Goal: Find specific page/section: Find specific page/section

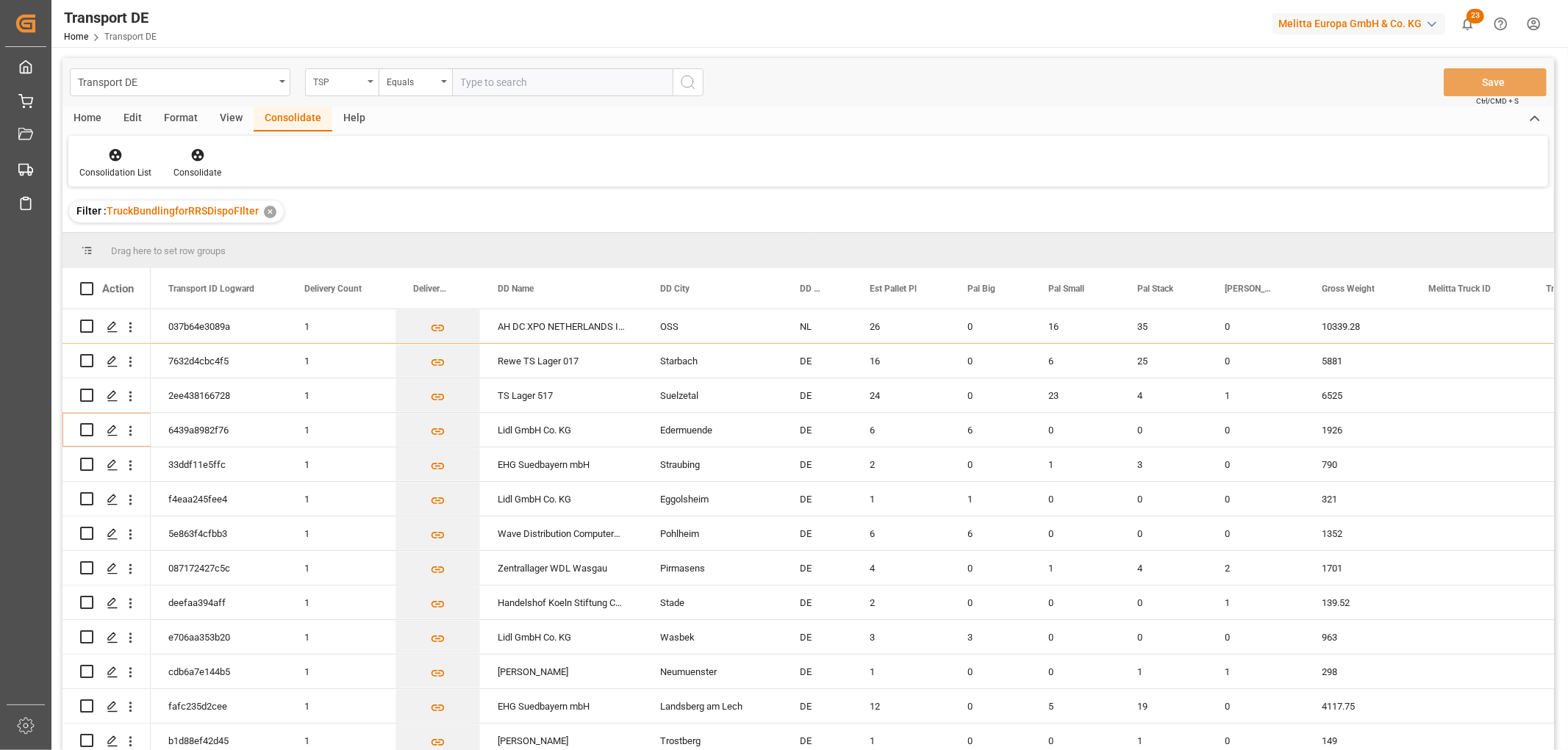
click at [326, 82] on div "TSP" at bounding box center [338, 80] width 50 height 17
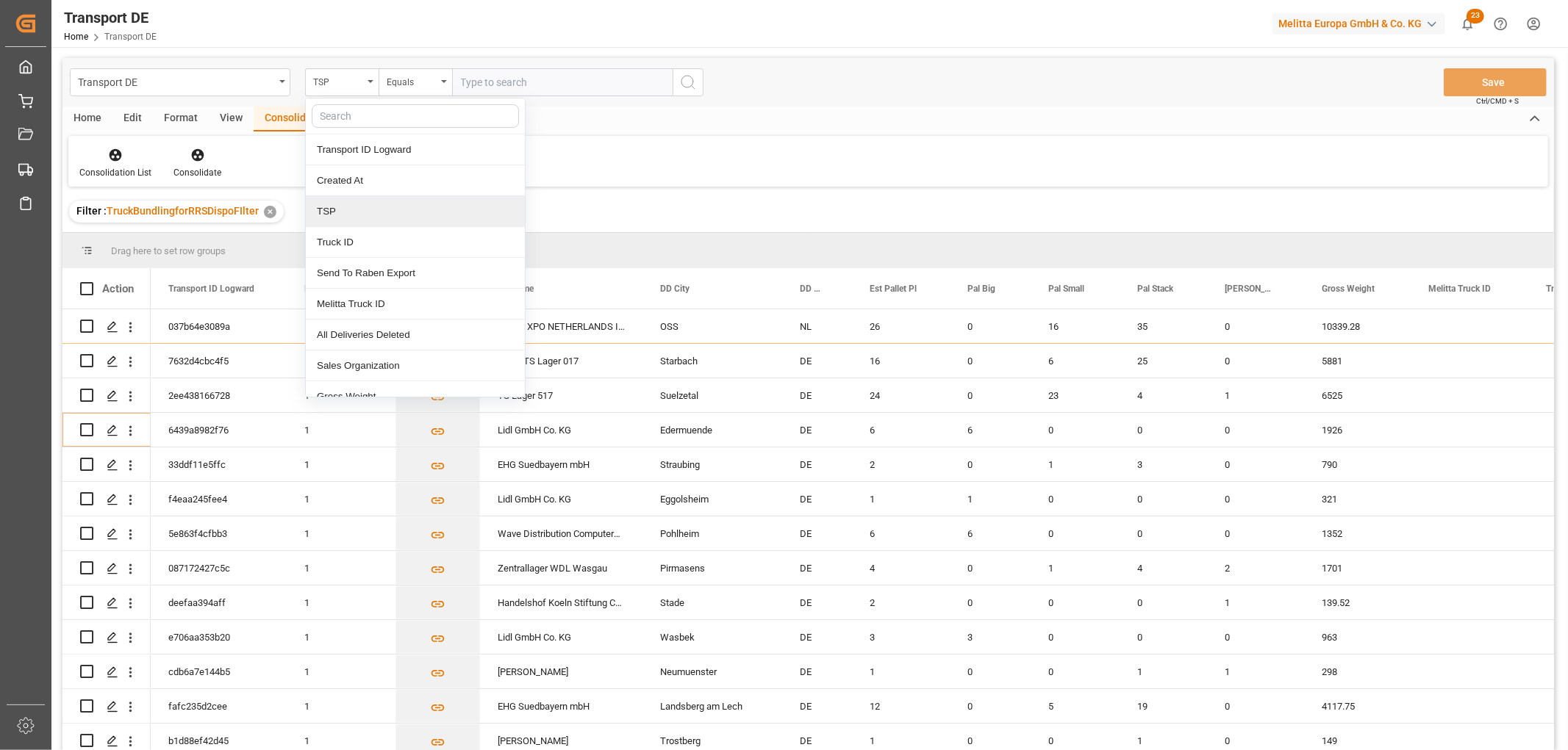
click at [348, 217] on div "TSP" at bounding box center [415, 212] width 219 height 31
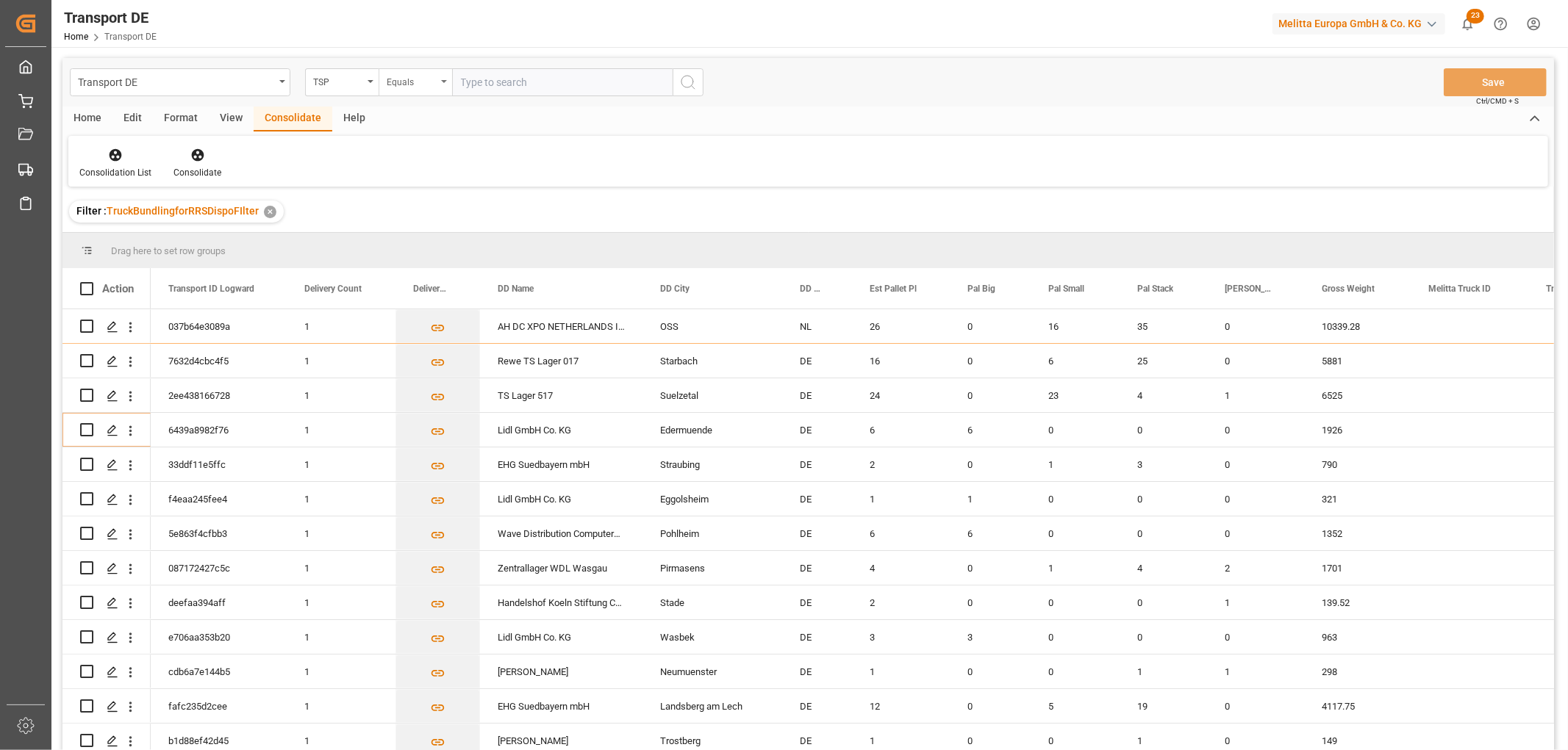
click at [401, 82] on div "Equals" at bounding box center [411, 80] width 50 height 17
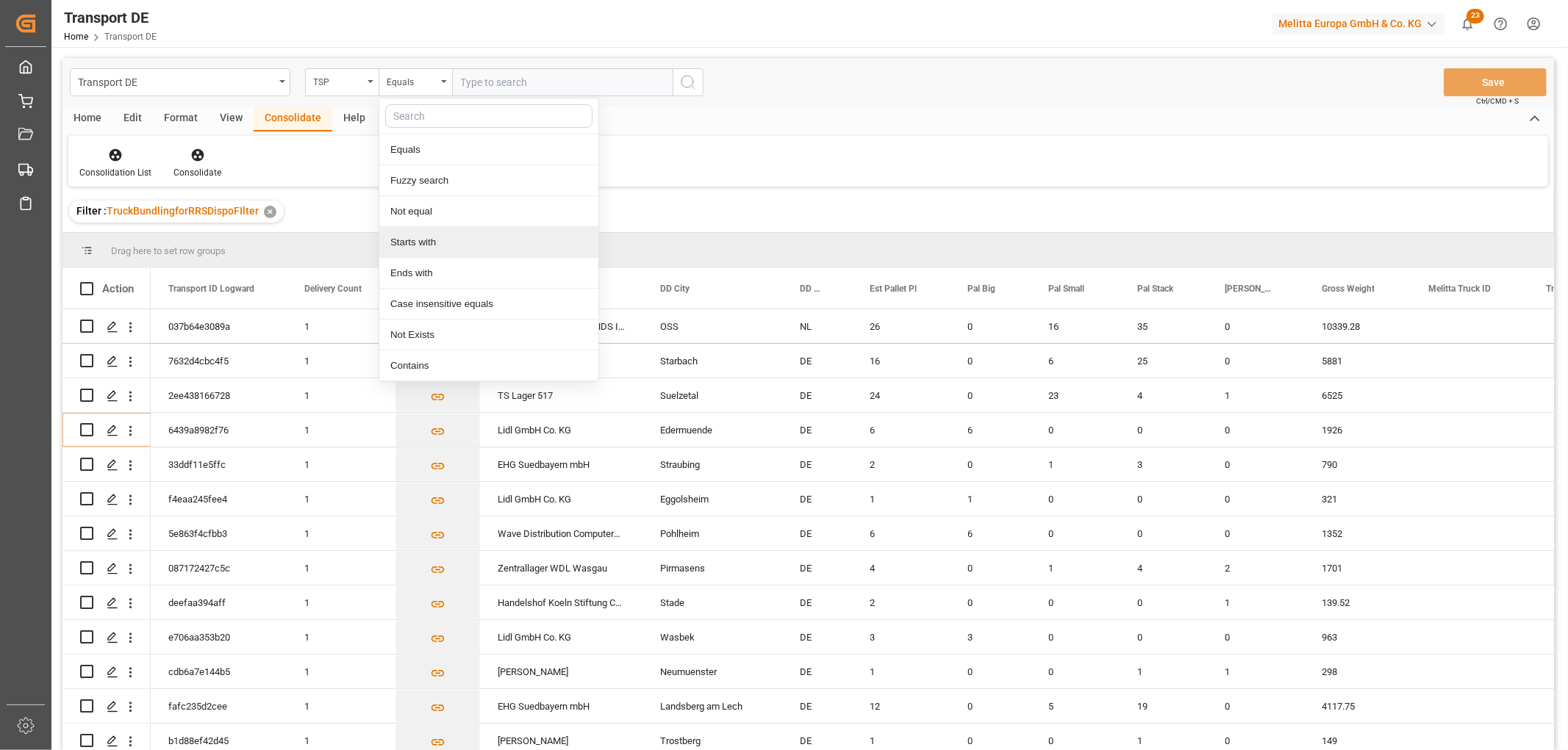
click at [431, 242] on div "Starts with" at bounding box center [488, 243] width 219 height 31
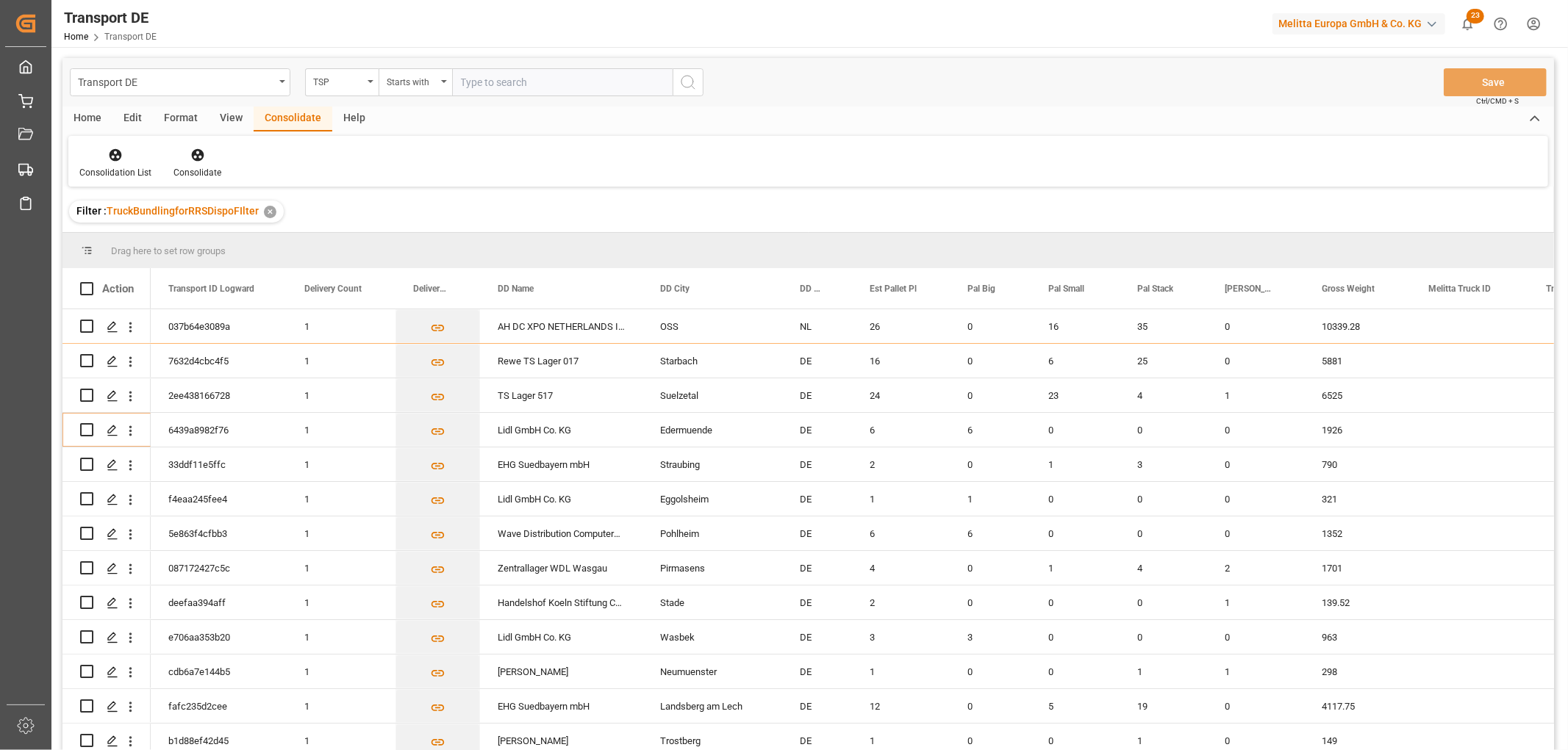
click at [480, 82] on input "text" at bounding box center [563, 82] width 221 height 28
type input "Self pickup DE"
click at [693, 79] on circle "search button" at bounding box center [688, 82] width 12 height 12
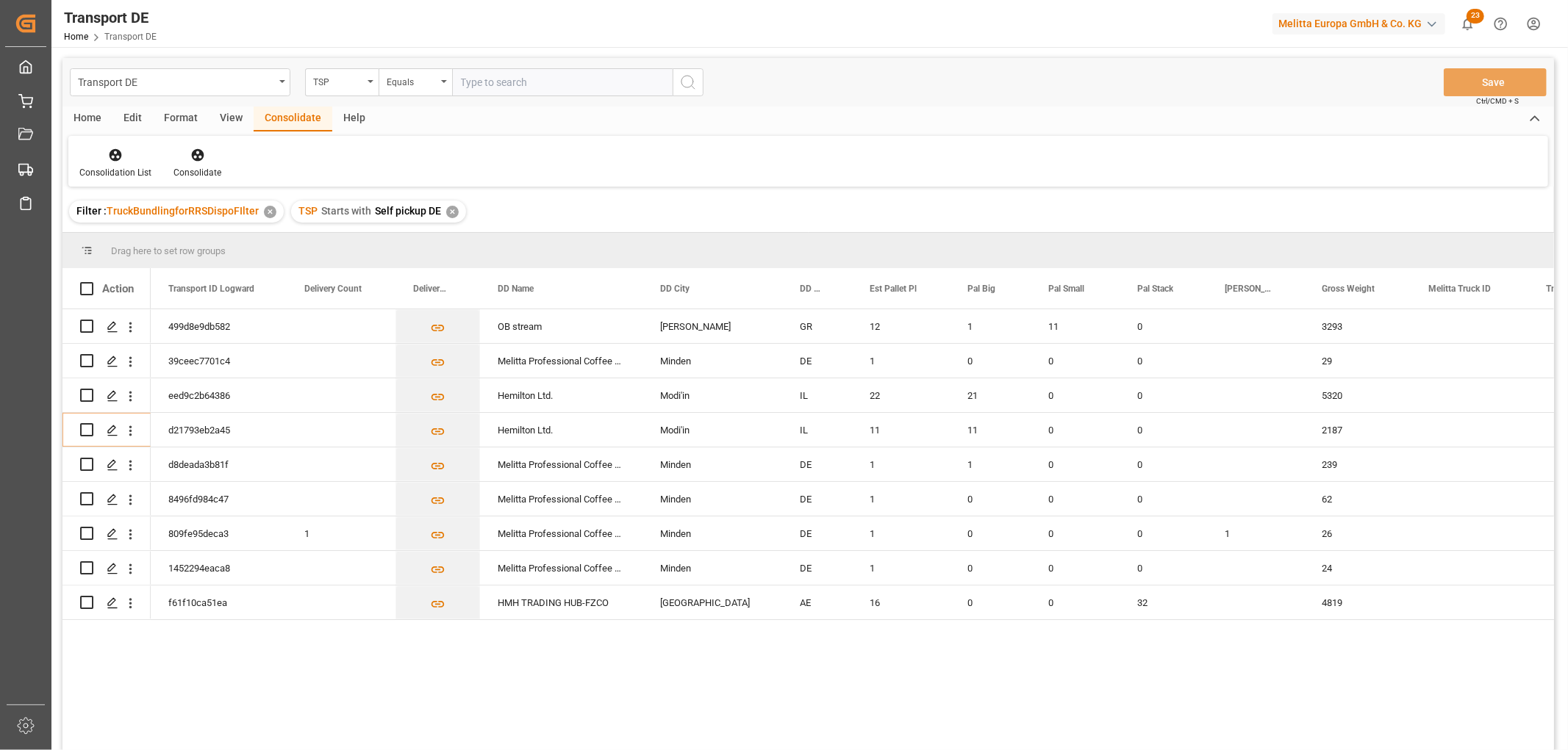
click at [450, 210] on div "✕" at bounding box center [452, 212] width 13 height 13
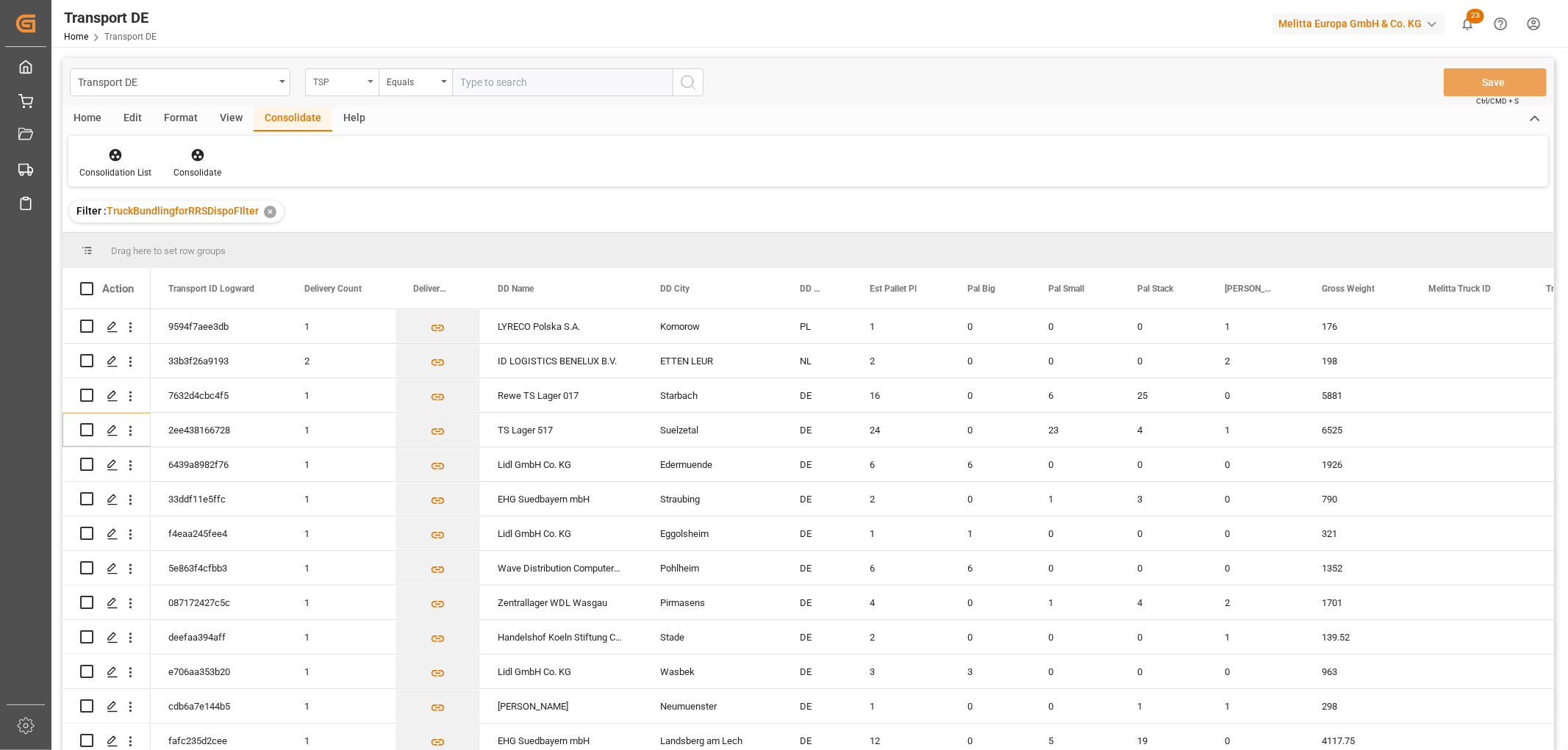
click at [318, 78] on div "TSP" at bounding box center [338, 80] width 50 height 17
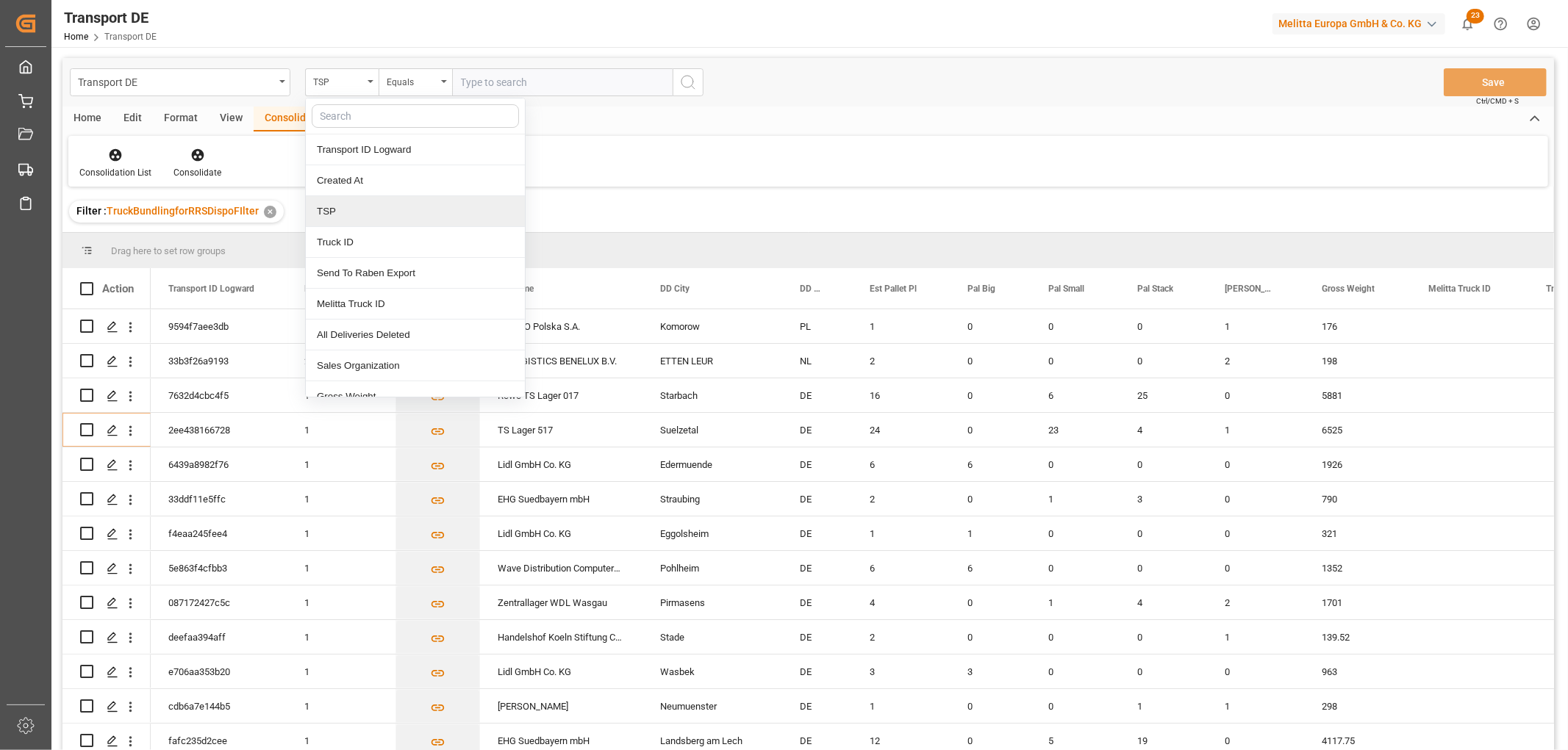
click at [339, 213] on div "TSP" at bounding box center [415, 212] width 219 height 31
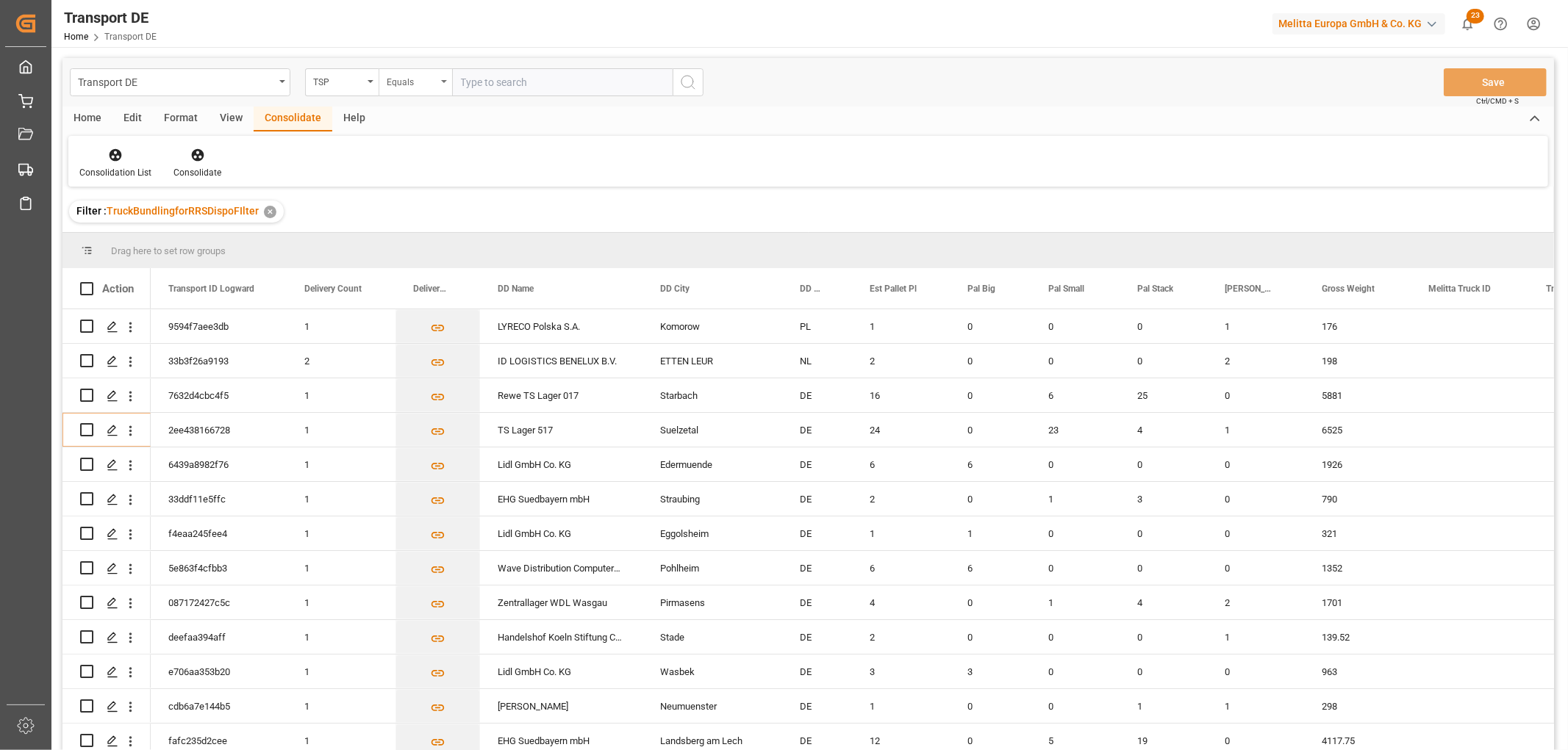
click at [398, 84] on div "Equals" at bounding box center [411, 80] width 50 height 17
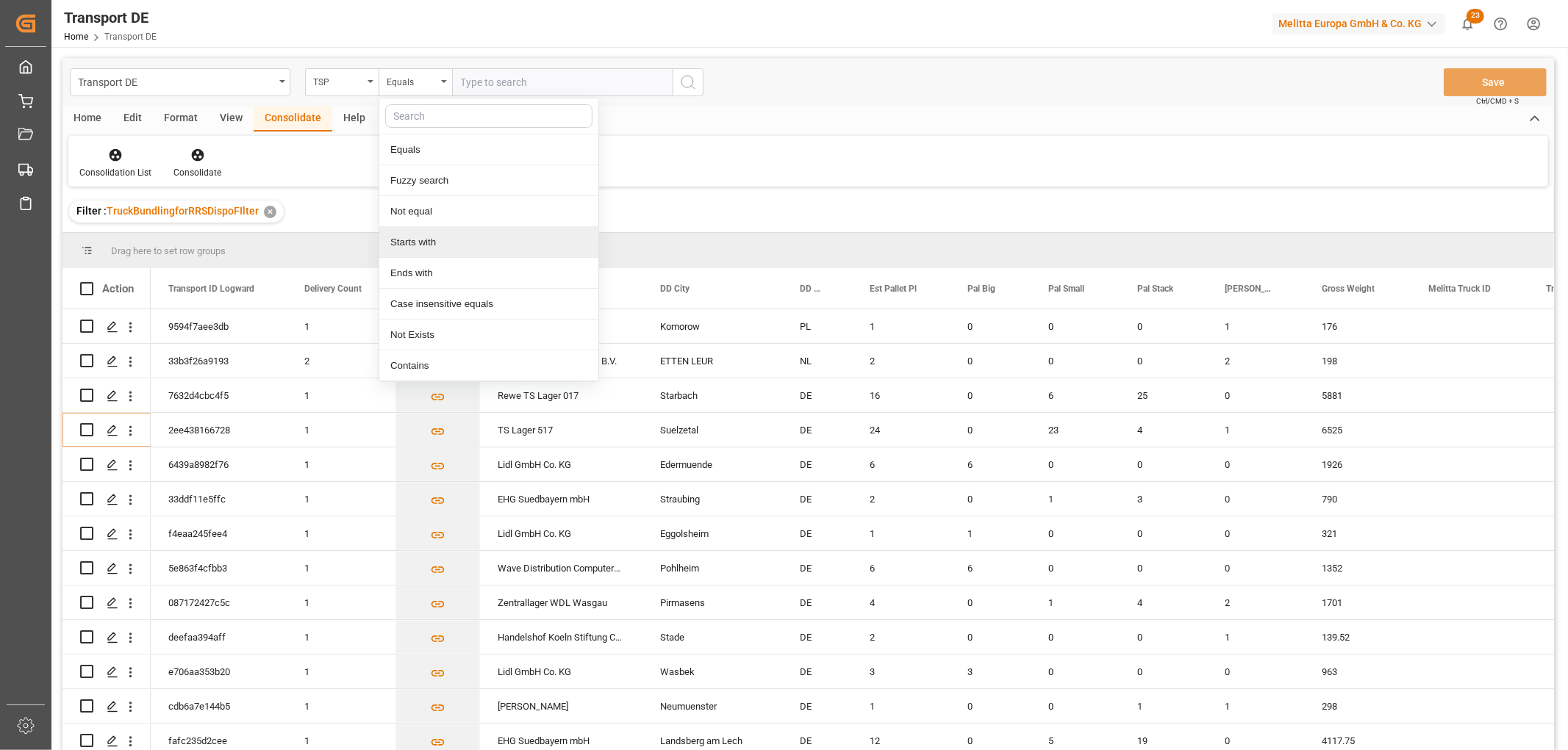
click at [417, 242] on div "Starts with" at bounding box center [488, 243] width 219 height 31
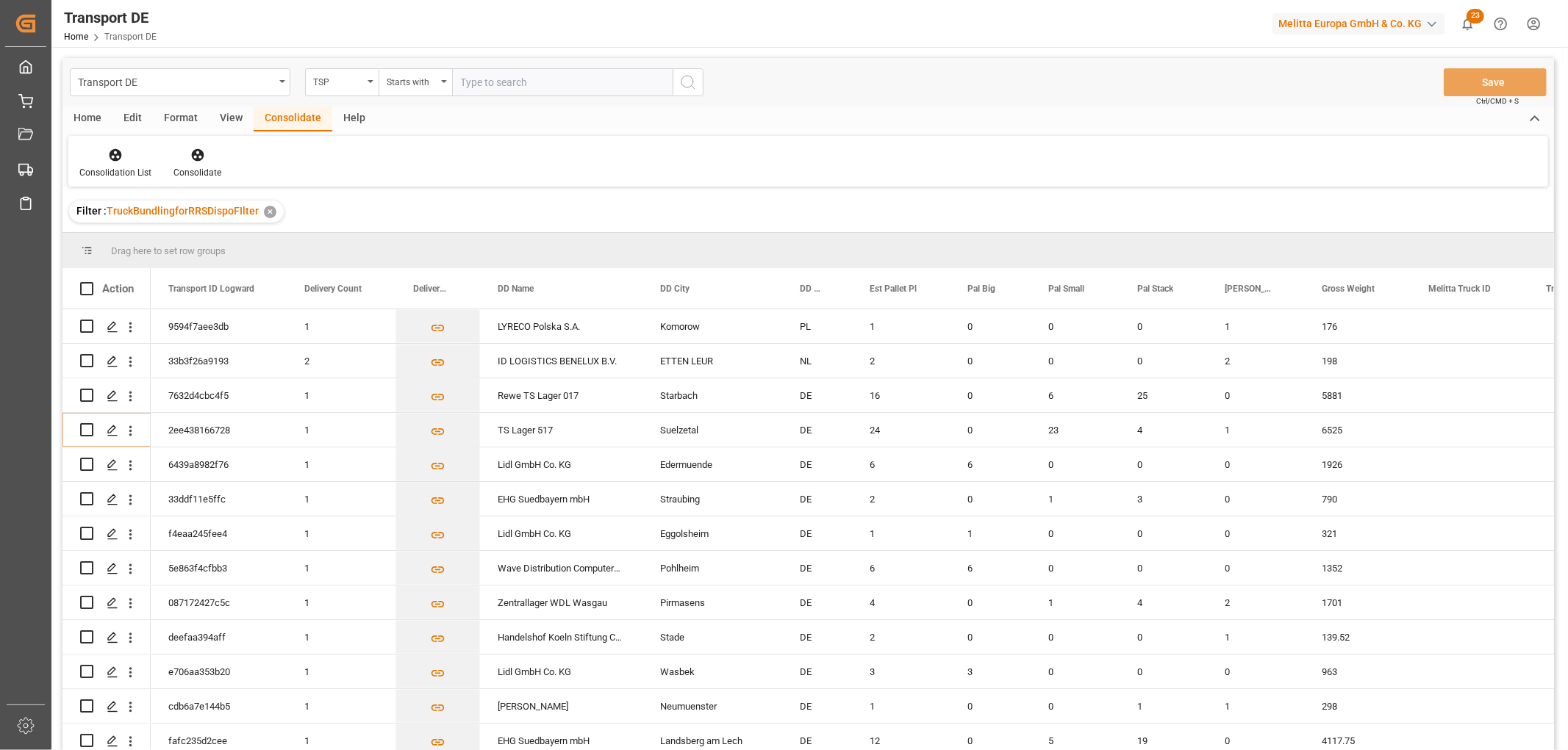
click at [492, 82] on input "text" at bounding box center [563, 82] width 221 height 28
type input "[PERSON_NAME]"
click at [687, 81] on icon "search button" at bounding box center [688, 82] width 18 height 18
